Goal: Navigation & Orientation: Understand site structure

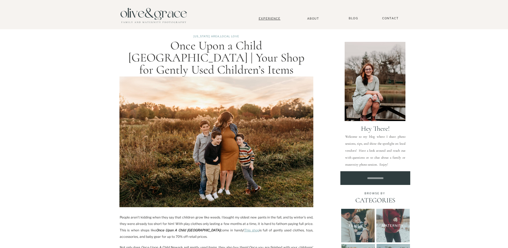
click at [271, 20] on nav "Experience" at bounding box center [269, 19] width 35 height 4
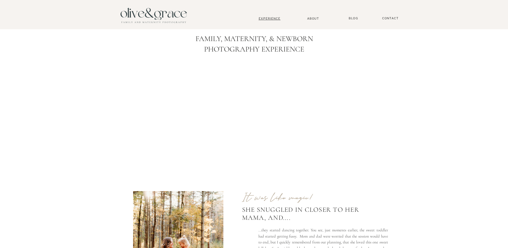
click at [274, 19] on nav "Experience" at bounding box center [269, 19] width 35 height 4
click at [313, 18] on nav "About" at bounding box center [313, 18] width 16 height 3
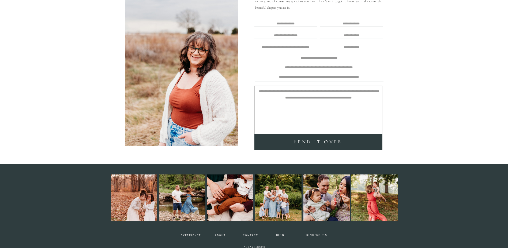
scroll to position [1205, 0]
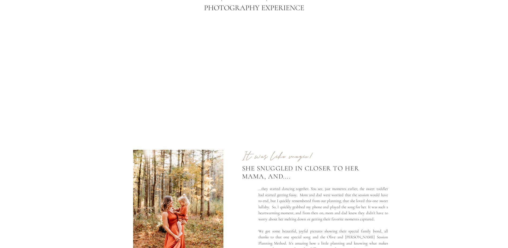
scroll to position [80, 0]
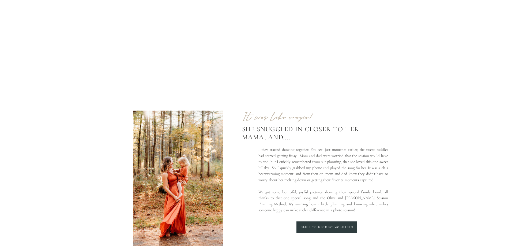
click at [348, 224] on div at bounding box center [327, 227] width 60 height 12
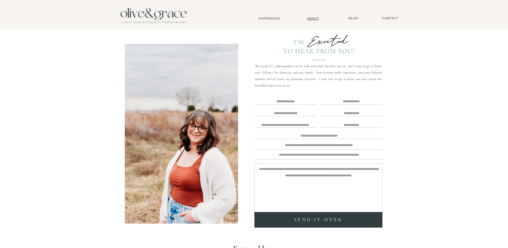
click at [313, 20] on nav "About" at bounding box center [313, 18] width 16 height 3
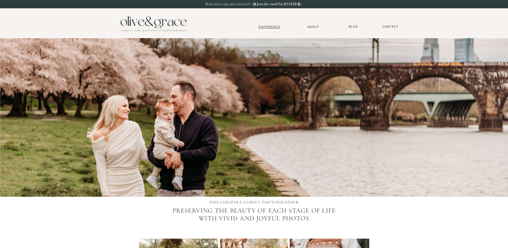
click at [272, 25] on nav "Experience" at bounding box center [269, 27] width 35 height 4
